Goal: Use online tool/utility

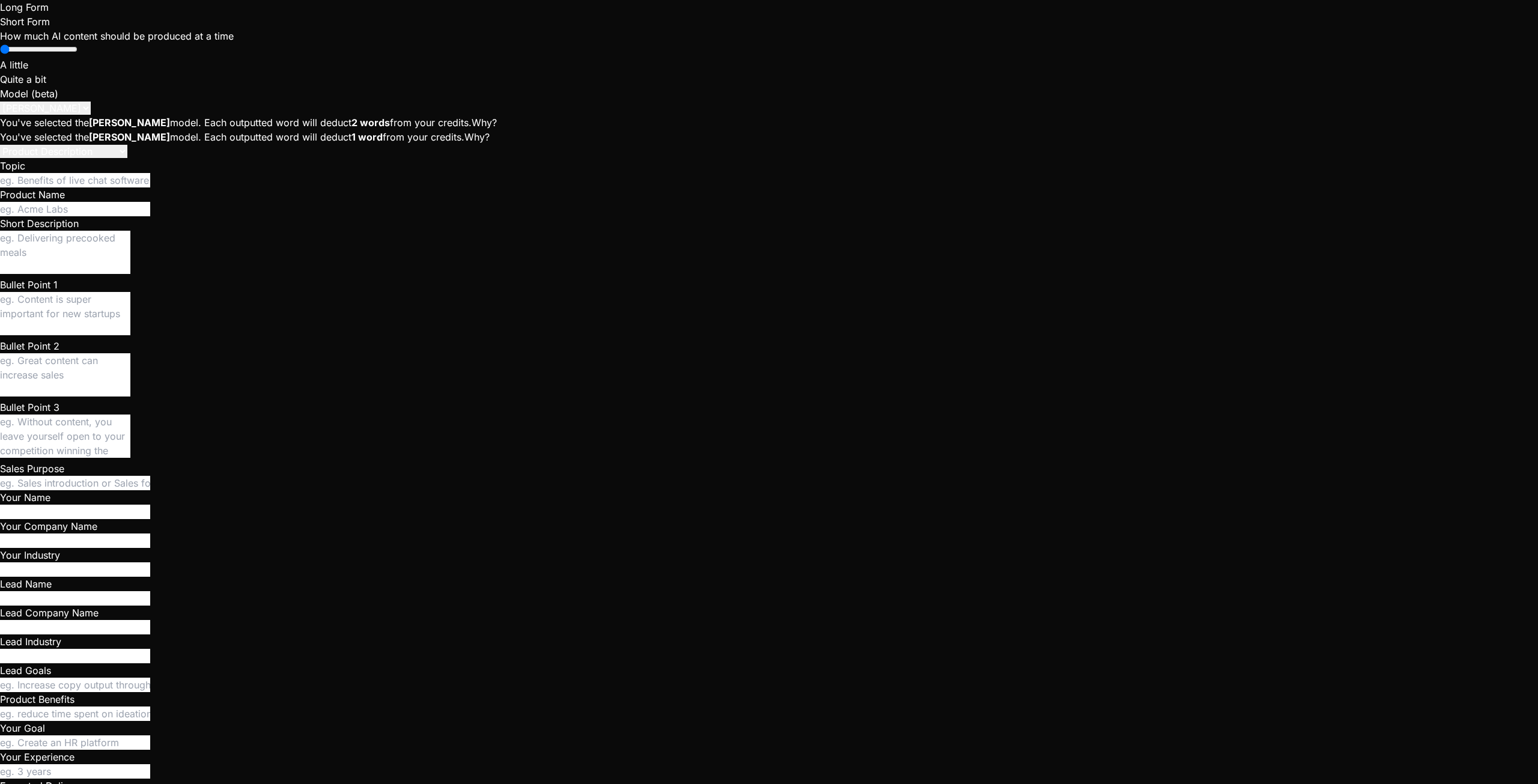
scroll to position [18949, 0]
type textarea "x"
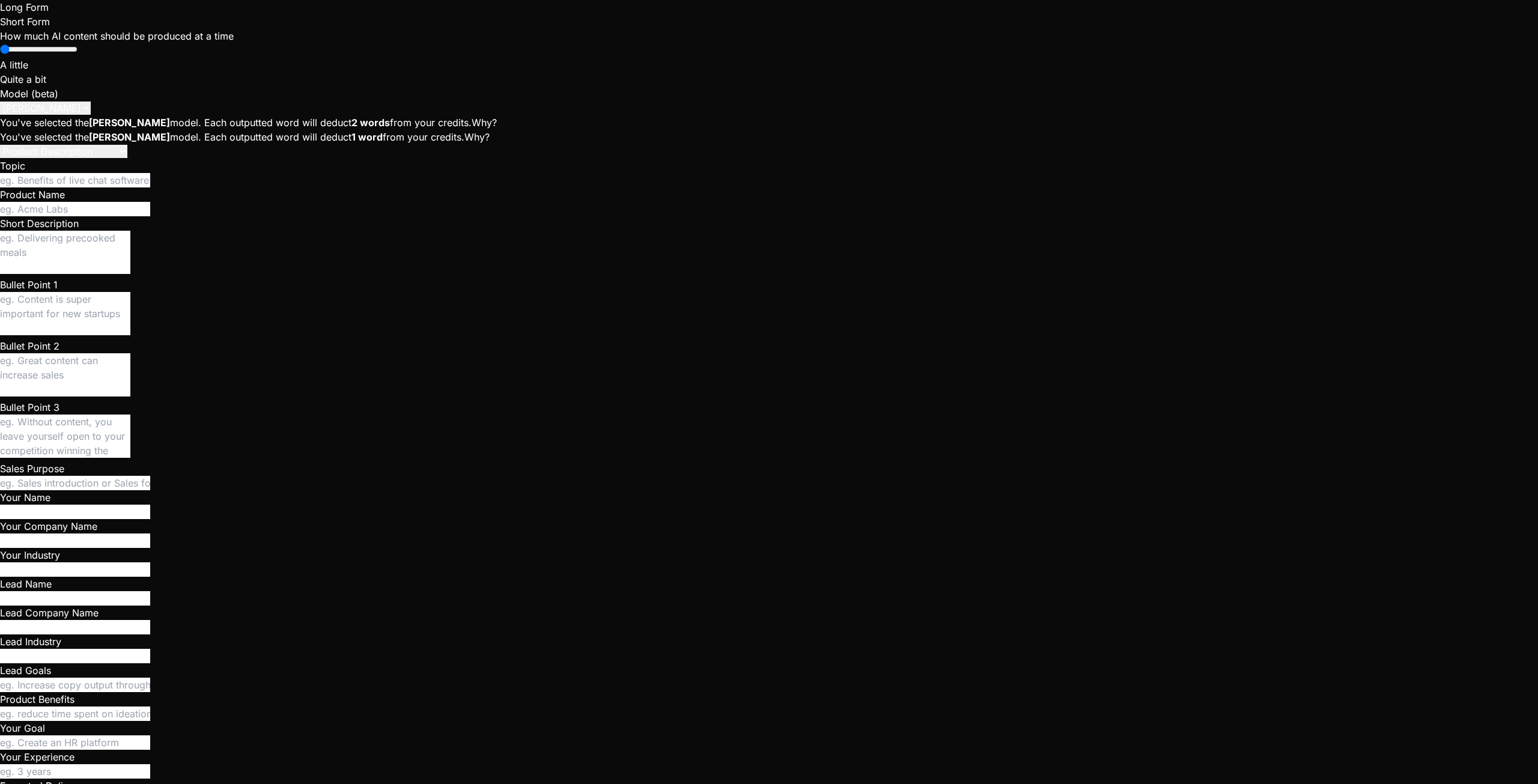
scroll to position [0, 0]
type textarea ":root { --bg: #0a0f1c; --panel: #0f172a; --accent: #00E5FF; } html, body, #root…"
type textarea "x"
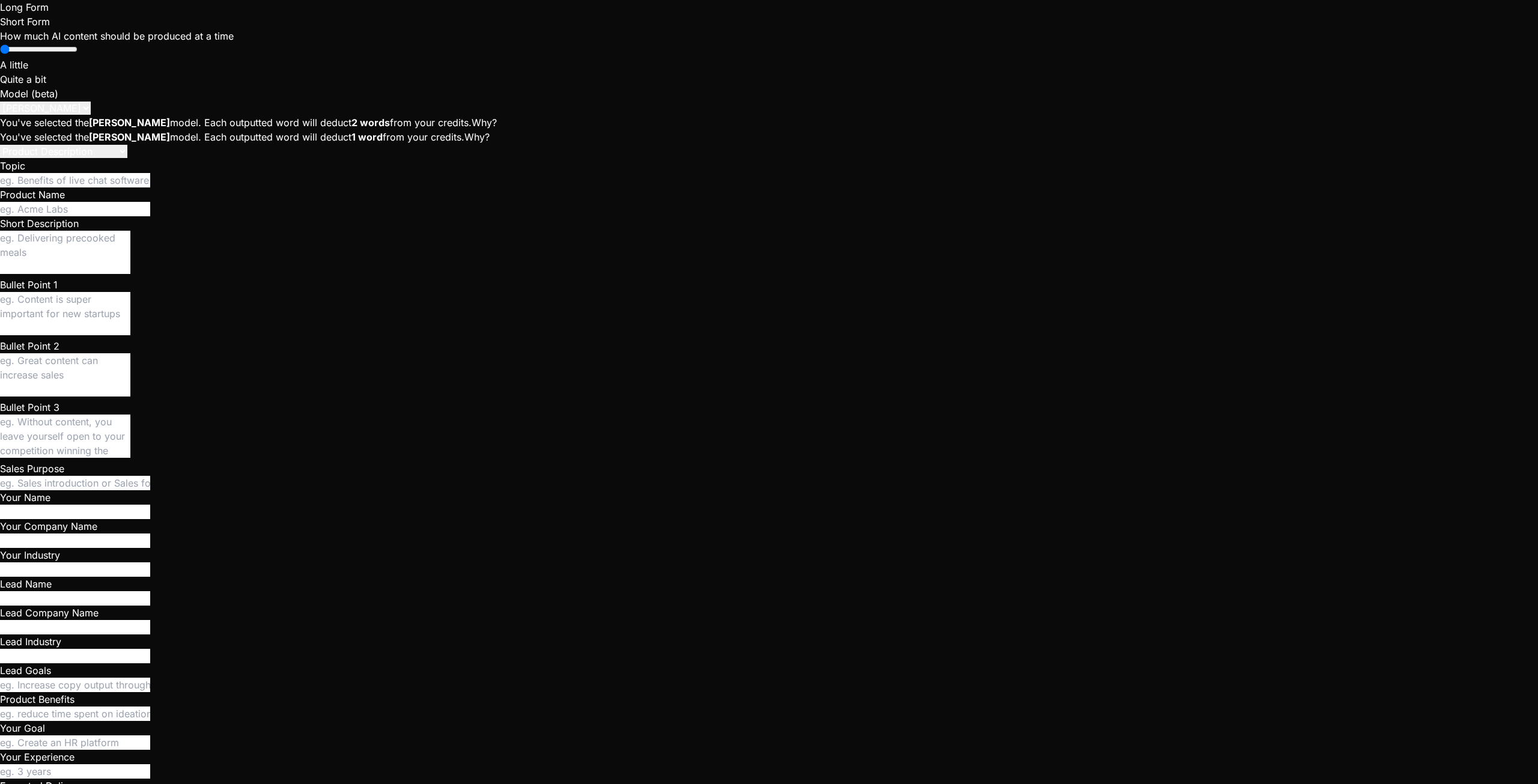
type textarea ":root { --bg: #0a0f1c; --panel: #0f172a; --accent: #00E5FF; } html, body, #root…"
